Goal: Task Accomplishment & Management: Use online tool/utility

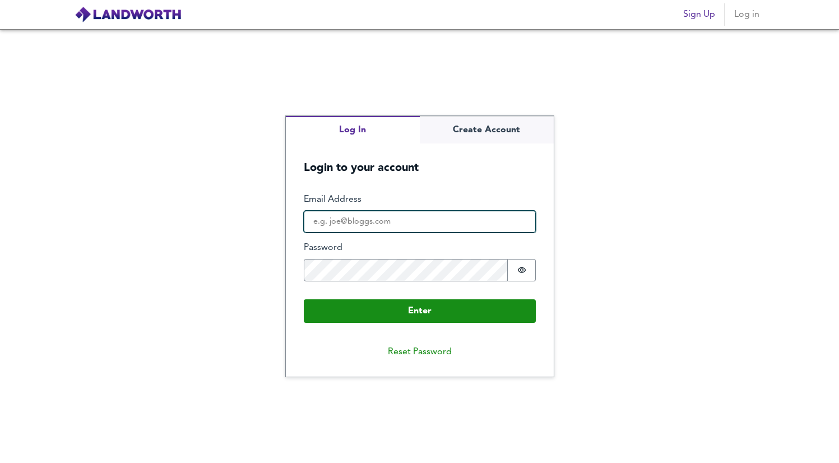
type input "[EMAIL_ADDRESS][DOMAIN_NAME]"
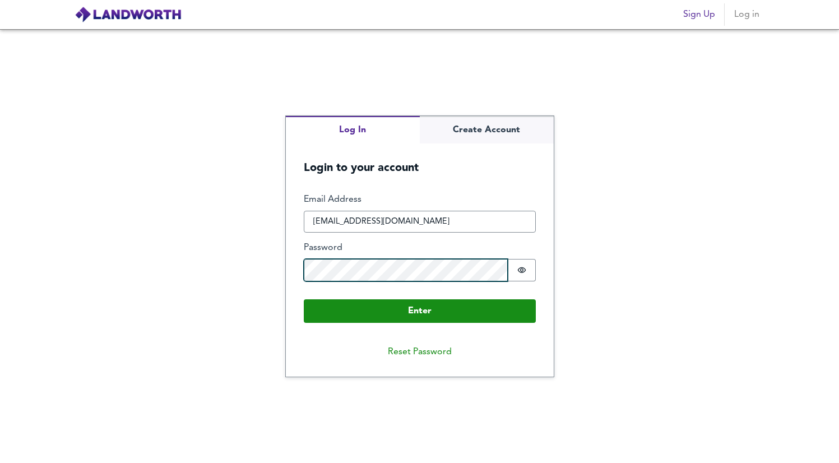
click at [419, 310] on button "Enter" at bounding box center [420, 311] width 232 height 24
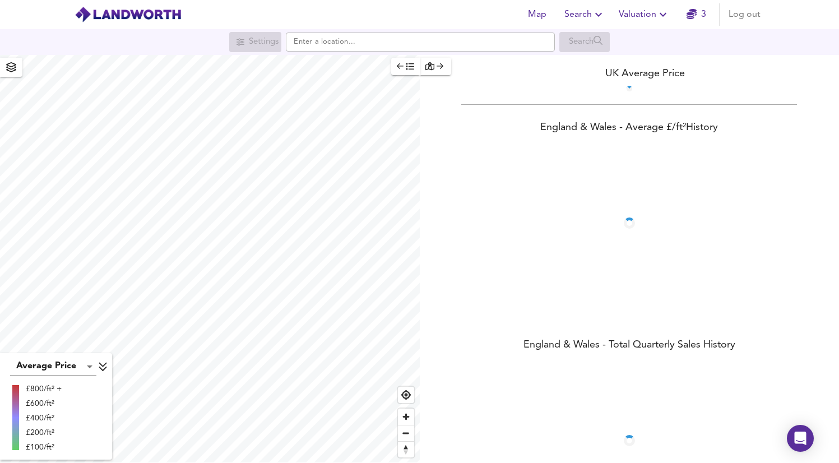
click at [627, 11] on span "Valuation" at bounding box center [644, 15] width 51 height 16
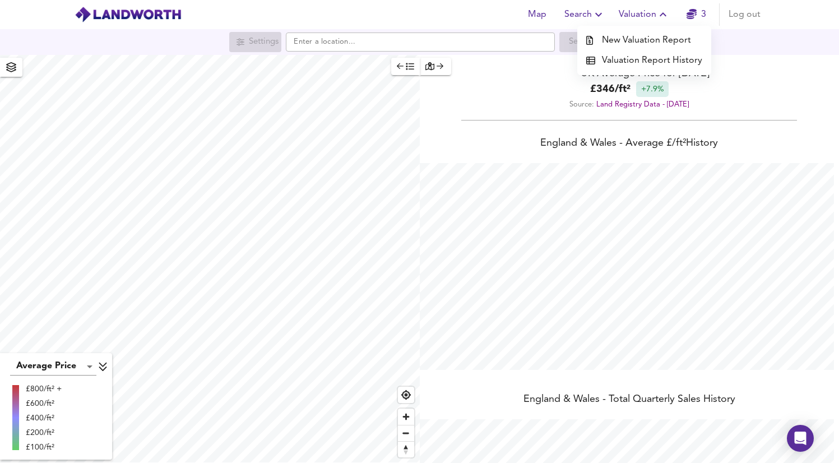
scroll to position [463, 839]
click at [631, 42] on li "New Valuation Report" at bounding box center [645, 40] width 134 height 20
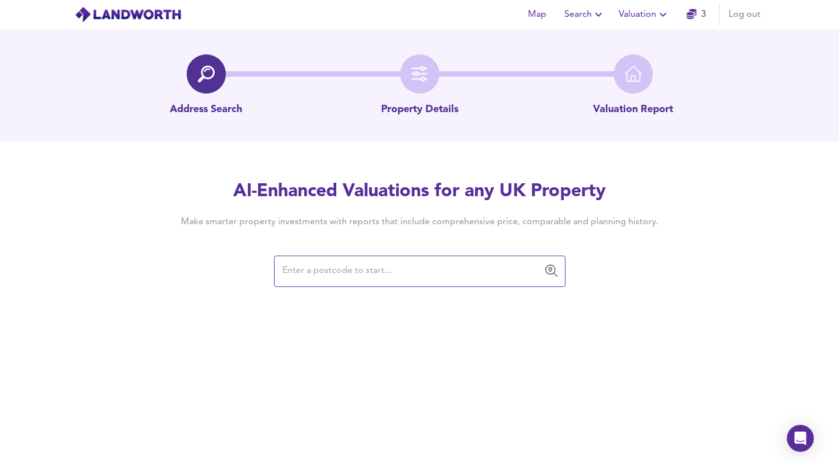
click at [650, 14] on span "Valuation" at bounding box center [644, 15] width 51 height 16
click at [626, 60] on li "Valuation Report History" at bounding box center [645, 60] width 134 height 20
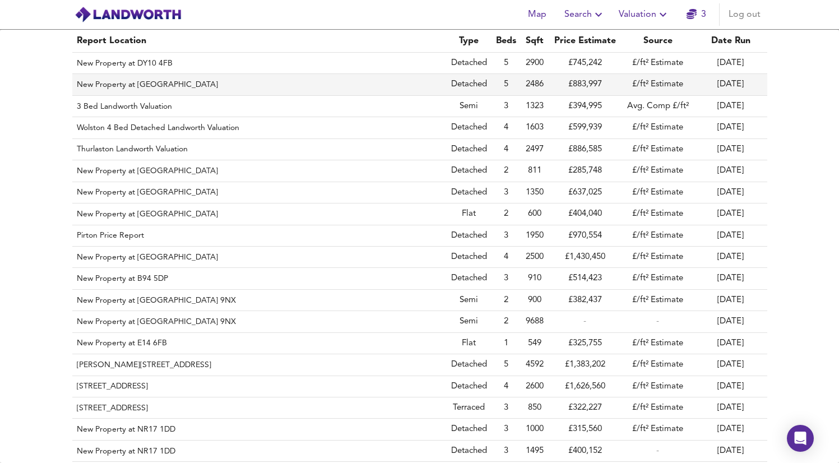
scroll to position [-3, 0]
click at [667, 85] on td "£/ft² Estimate" at bounding box center [658, 84] width 73 height 21
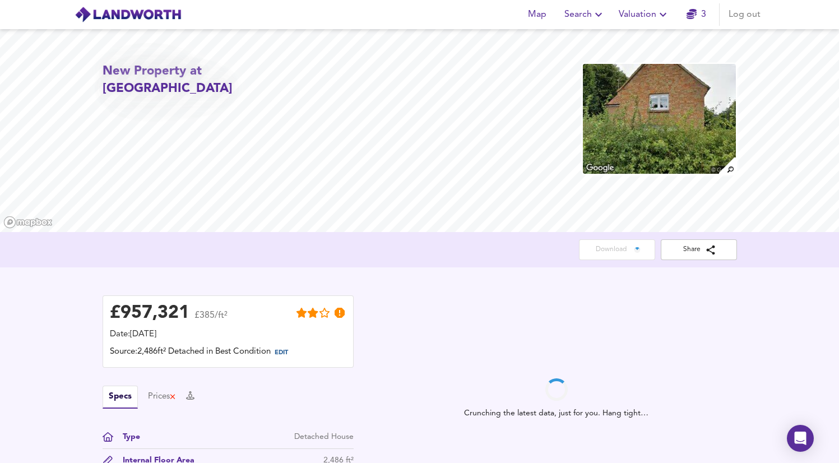
click at [641, 23] on button "Valuation" at bounding box center [645, 14] width 60 height 22
click at [652, 41] on li "New Valuation Report" at bounding box center [645, 40] width 134 height 20
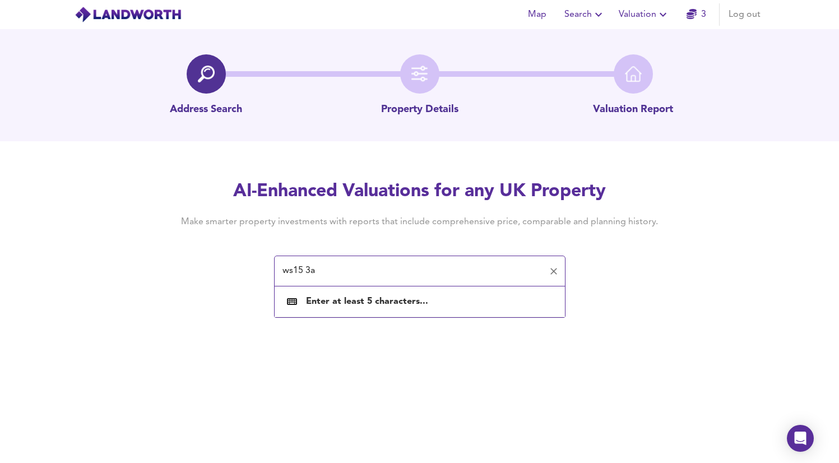
type input "ws15 3af"
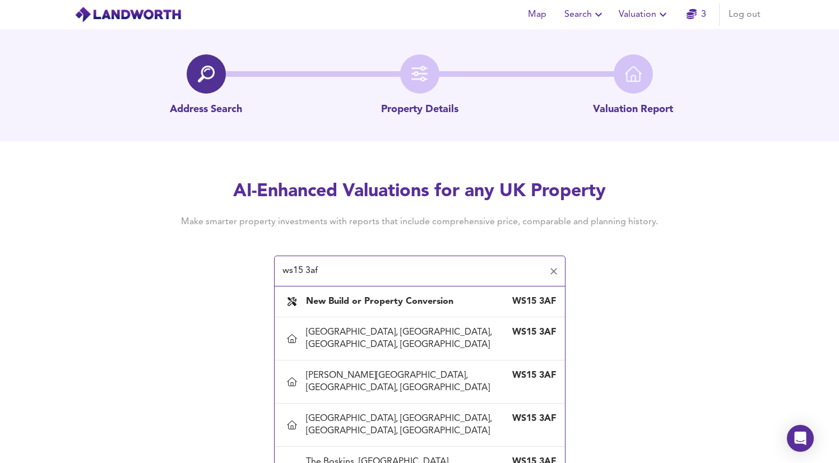
click at [393, 299] on b "New Build or Property Conversion" at bounding box center [379, 301] width 147 height 9
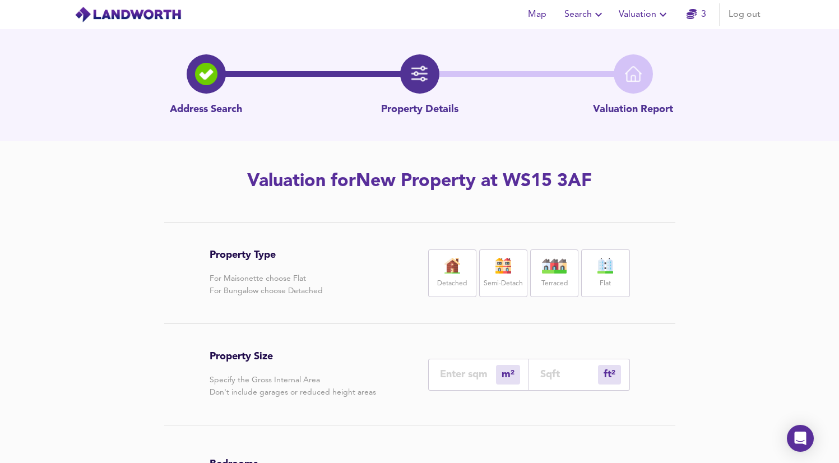
click at [430, 275] on div "Detached" at bounding box center [452, 274] width 48 height 48
click at [473, 377] on input "number" at bounding box center [468, 374] width 56 height 12
type input "3"
type input "32"
click at [552, 370] on input "number" at bounding box center [570, 374] width 58 height 12
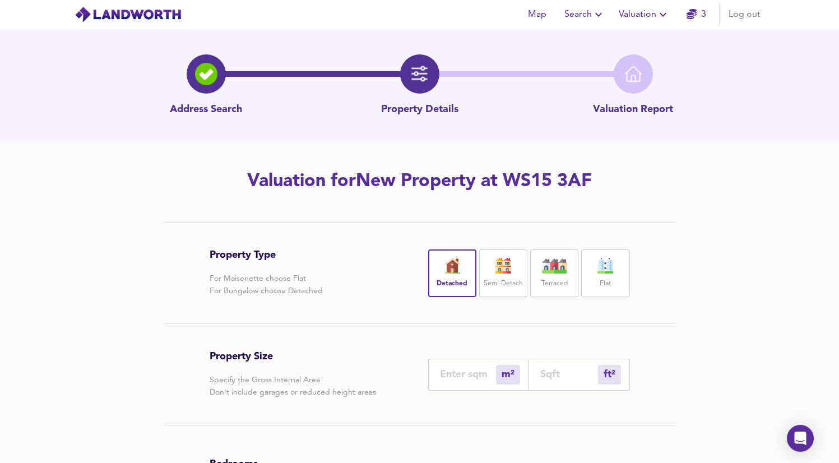
type input "0"
type input "3"
type input "30"
type input "28"
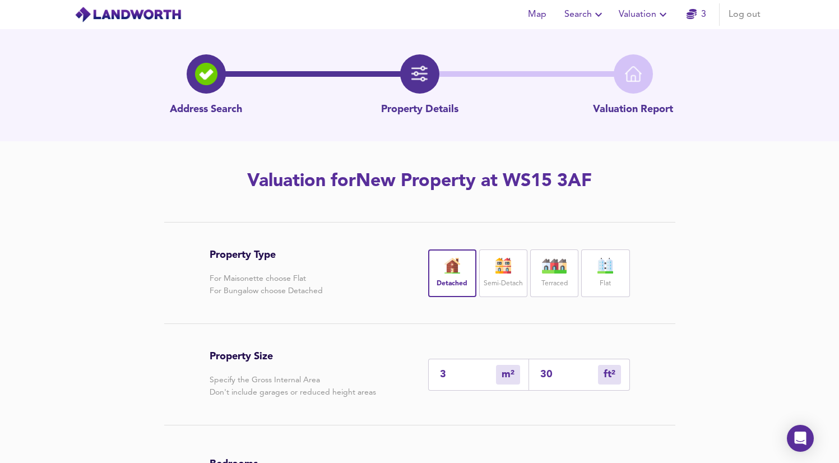
type input "300"
type input "279"
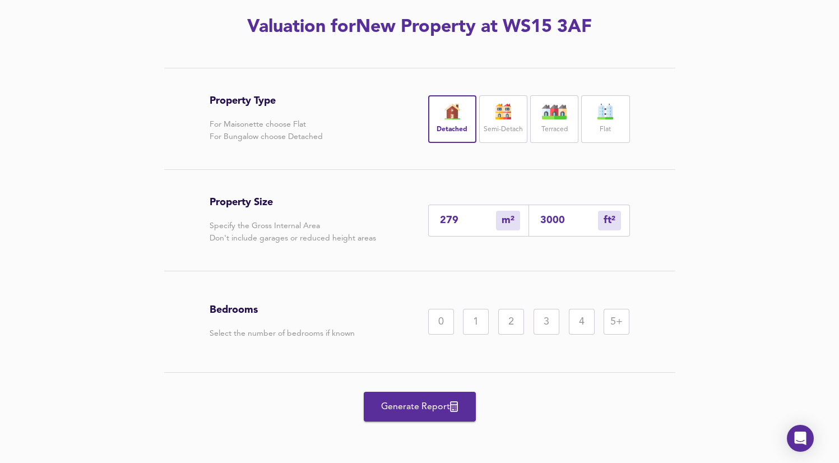
scroll to position [154, 0]
type input "3000"
click at [587, 325] on div "4" at bounding box center [582, 322] width 26 height 26
click at [411, 415] on button "Generate Report" at bounding box center [420, 407] width 112 height 30
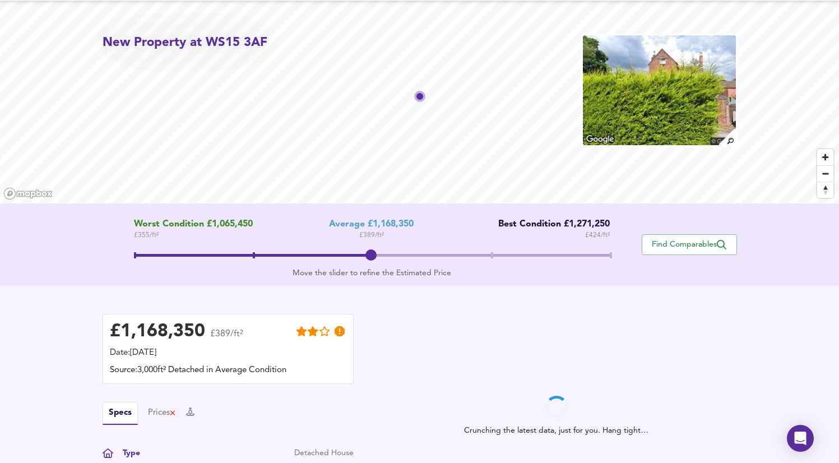
scroll to position [19, 0]
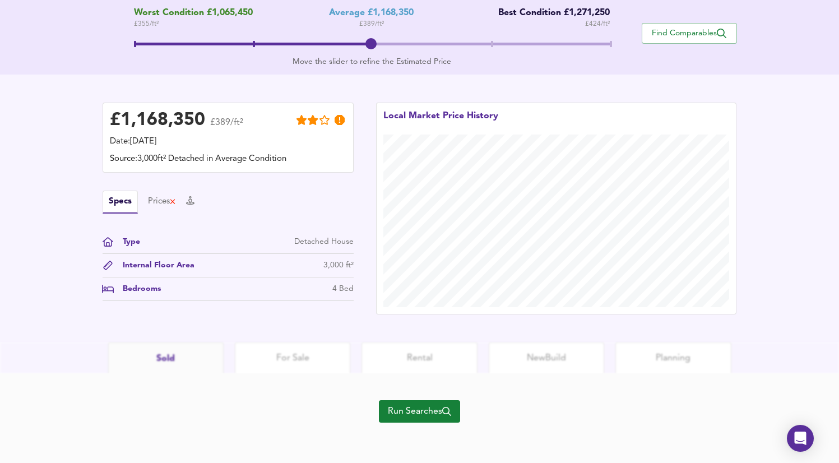
click at [422, 415] on span "Run Searches" at bounding box center [419, 412] width 63 height 16
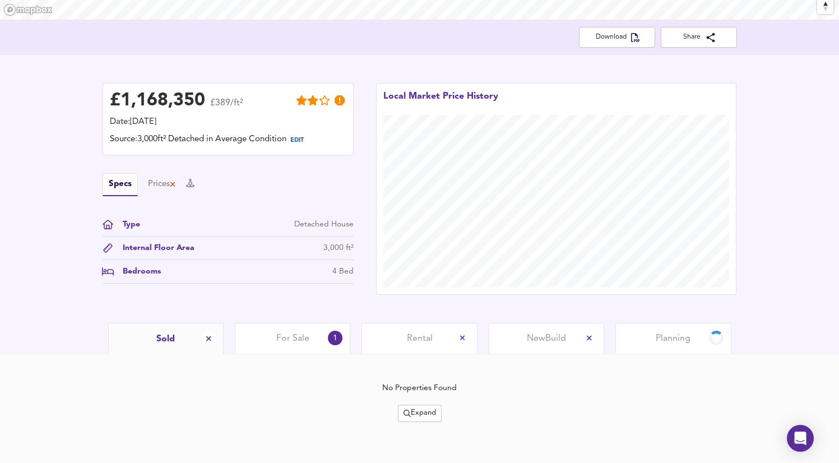
scroll to position [215, 0]
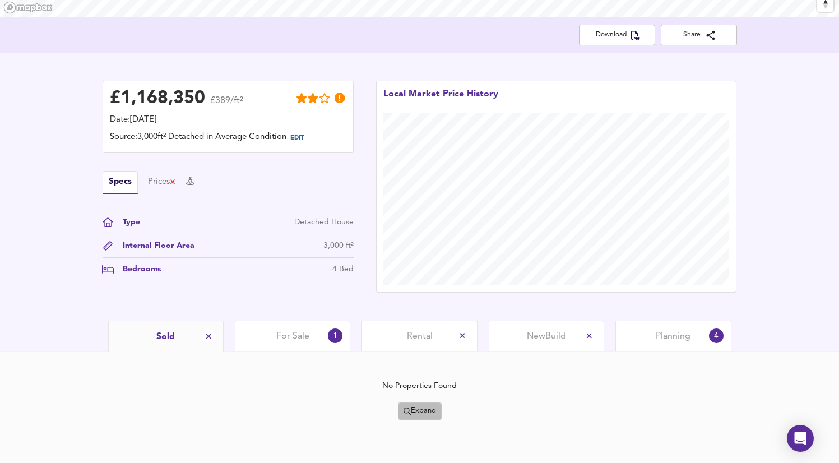
click at [419, 408] on span "Expand" at bounding box center [420, 411] width 33 height 13
click at [421, 326] on li "¼ mile ½ mile" at bounding box center [419, 335] width 119 height 18
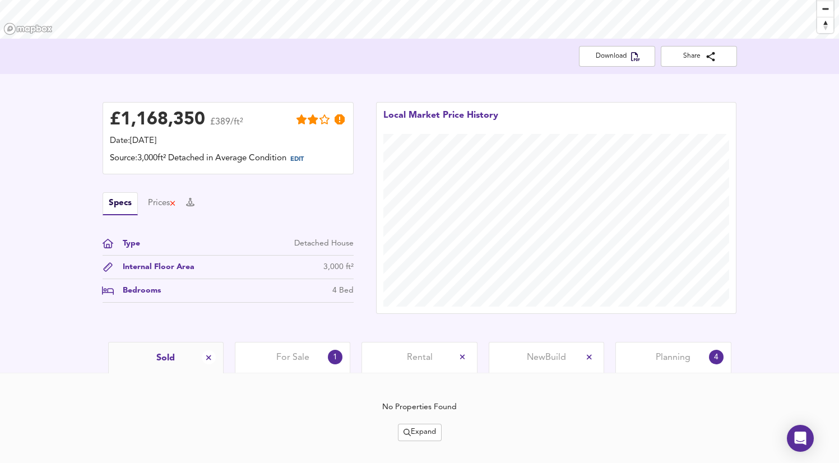
scroll to position [202, 0]
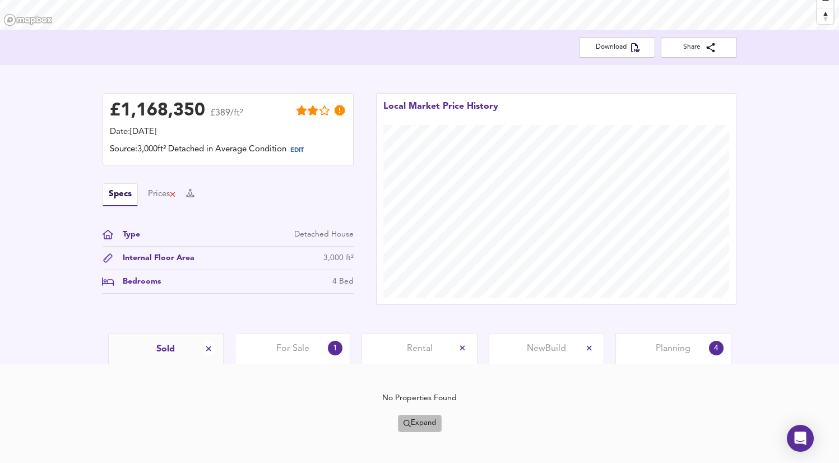
click at [417, 425] on span "Expand" at bounding box center [420, 423] width 33 height 13
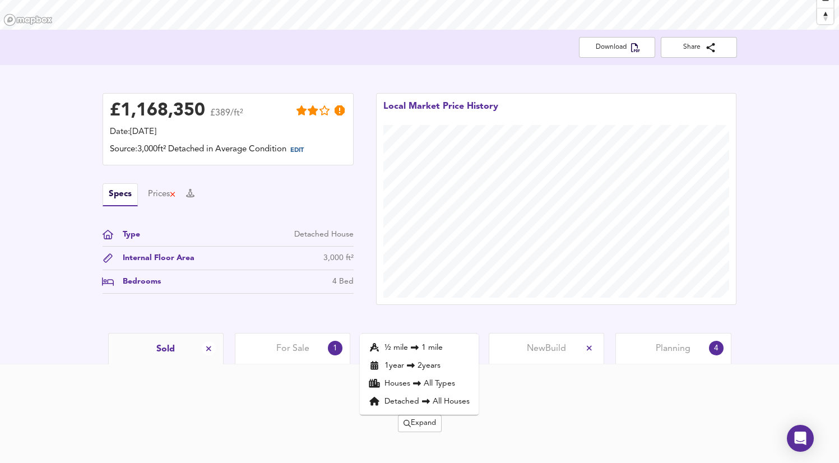
click at [408, 359] on li "1 year 2 years" at bounding box center [419, 366] width 119 height 18
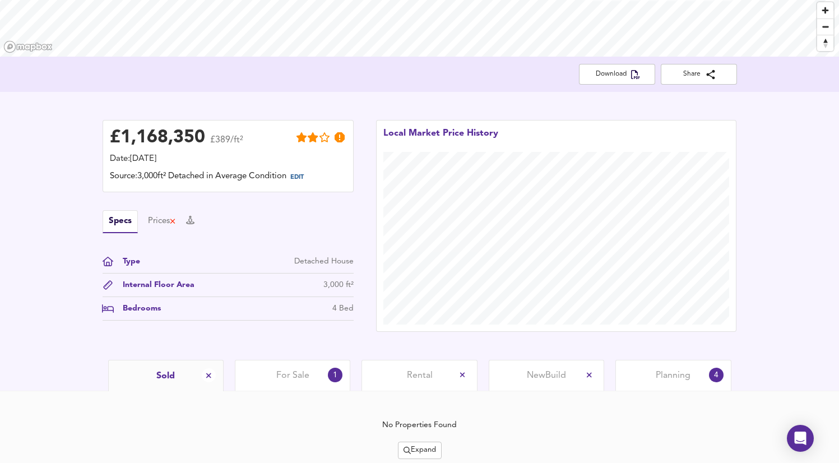
click at [427, 449] on span "Expand" at bounding box center [420, 450] width 33 height 13
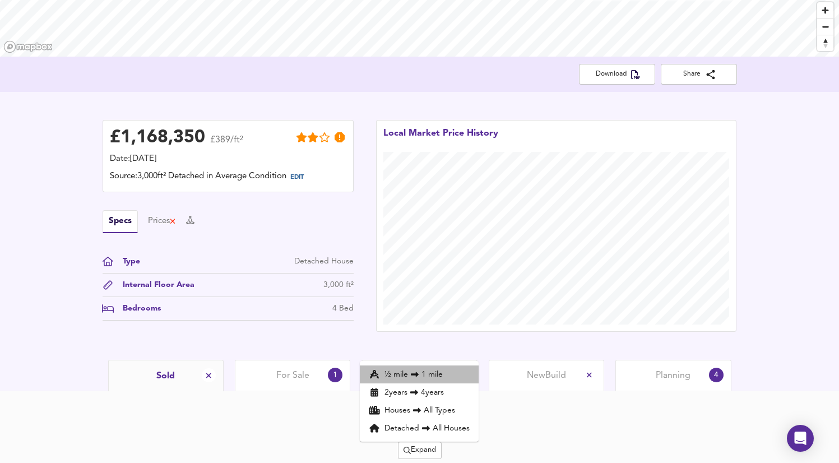
click at [433, 375] on li "½ mile 1 mile" at bounding box center [419, 375] width 119 height 18
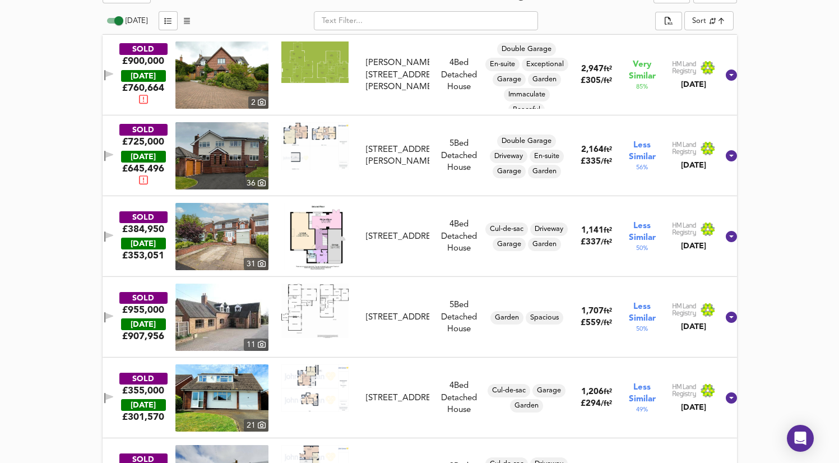
scroll to position [589, 0]
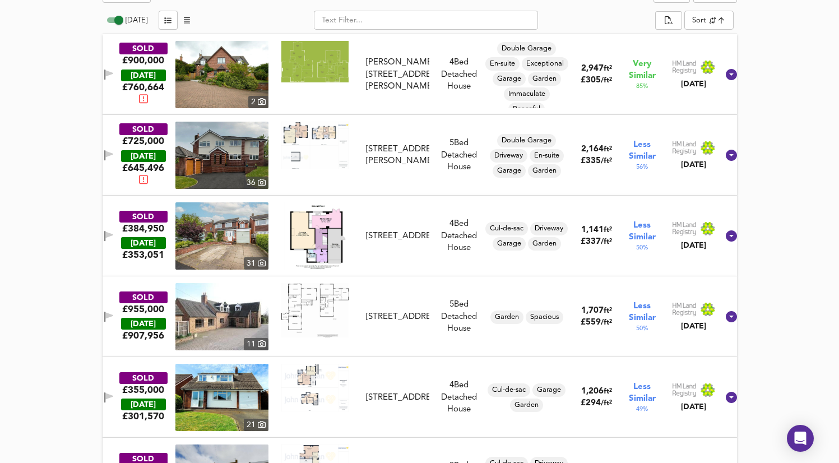
click at [259, 322] on img at bounding box center [222, 316] width 93 height 67
click at [266, 341] on icon at bounding box center [262, 343] width 8 height 7
click at [726, 315] on icon at bounding box center [731, 316] width 11 height 11
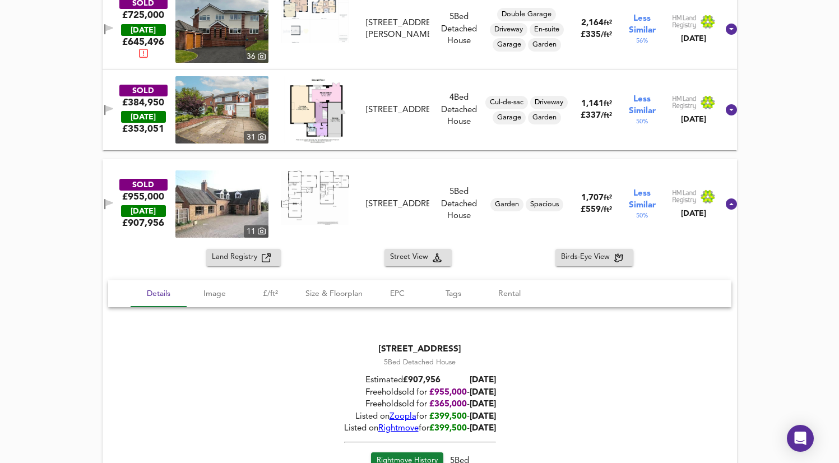
scroll to position [715, 0]
click at [231, 299] on span "Image" at bounding box center [214, 295] width 43 height 14
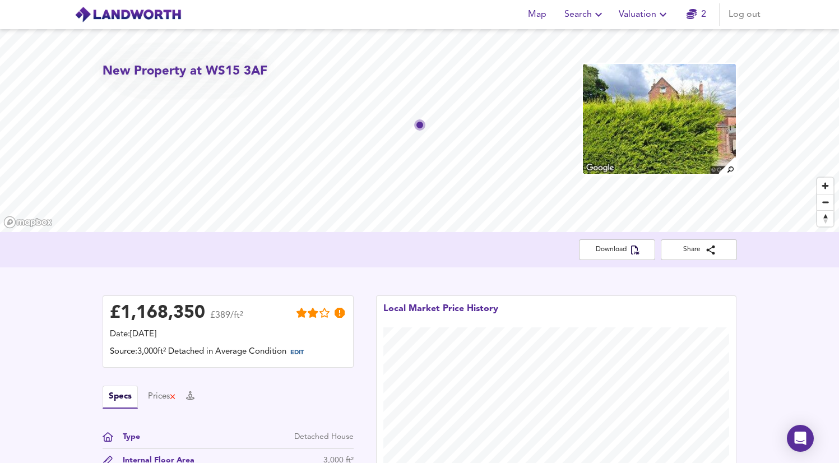
scroll to position [0, 0]
